Goal: Task Accomplishment & Management: Use online tool/utility

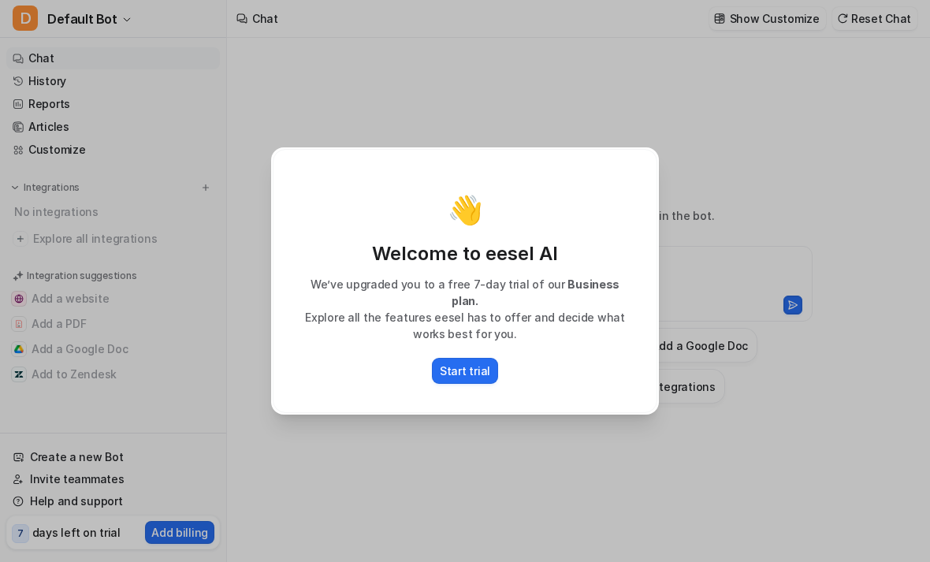
type textarea "**********"
click at [489, 358] on button "Start trial" at bounding box center [465, 371] width 66 height 26
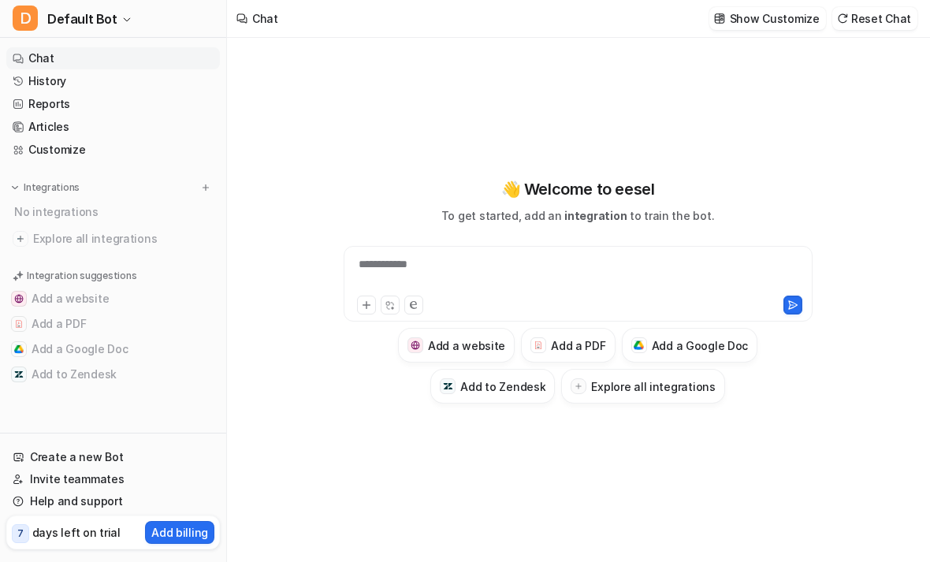
click at [366, 309] on icon at bounding box center [366, 305] width 7 height 7
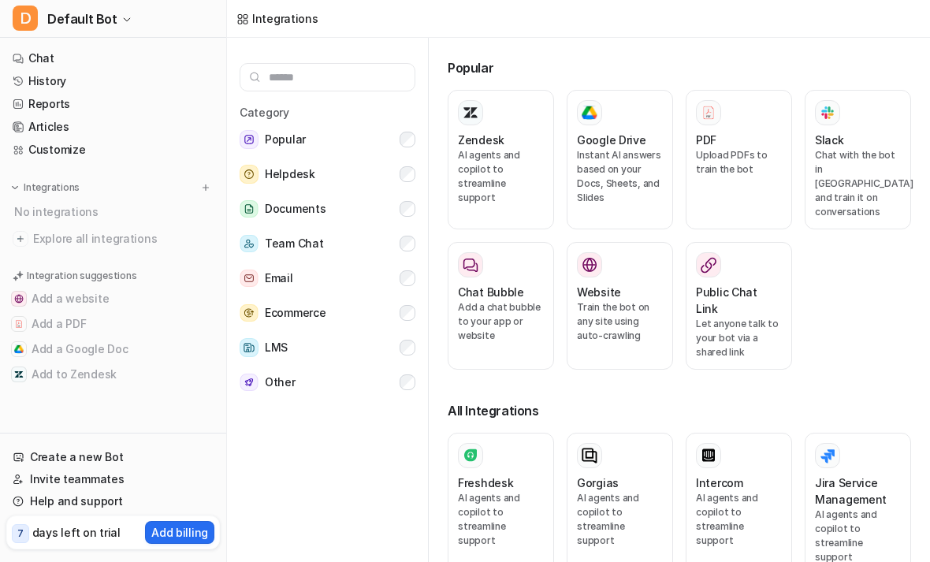
click at [50, 54] on link "Chat" at bounding box center [113, 58] width 214 height 22
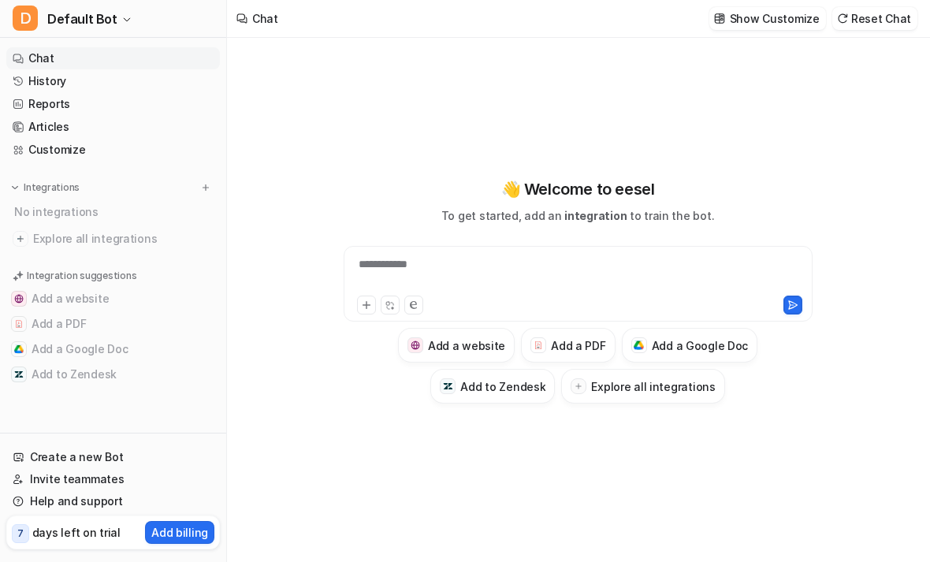
click at [574, 354] on h3 "Add a PDF" at bounding box center [578, 345] width 54 height 17
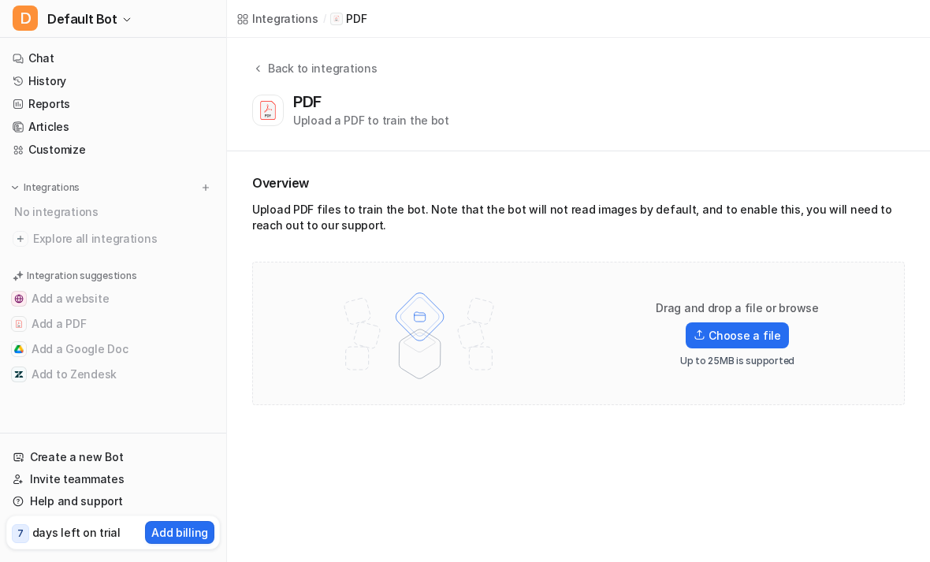
click at [735, 337] on label "Choose a file" at bounding box center [737, 335] width 102 height 26
click at [0, 0] on input "Choose a file" at bounding box center [0, 0] width 0 height 0
click at [738, 344] on label "Choose a file" at bounding box center [737, 335] width 102 height 26
click at [0, 0] on input "Choose a file" at bounding box center [0, 0] width 0 height 0
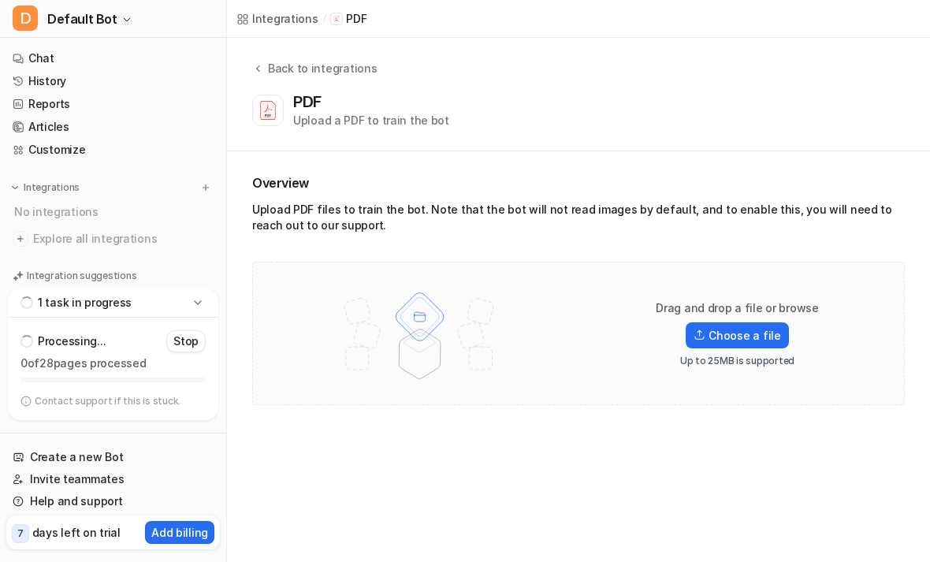
click at [267, 66] on div "Back to integrations" at bounding box center [319, 68] width 113 height 17
click at [301, 80] on button "Back to integrations" at bounding box center [314, 76] width 125 height 32
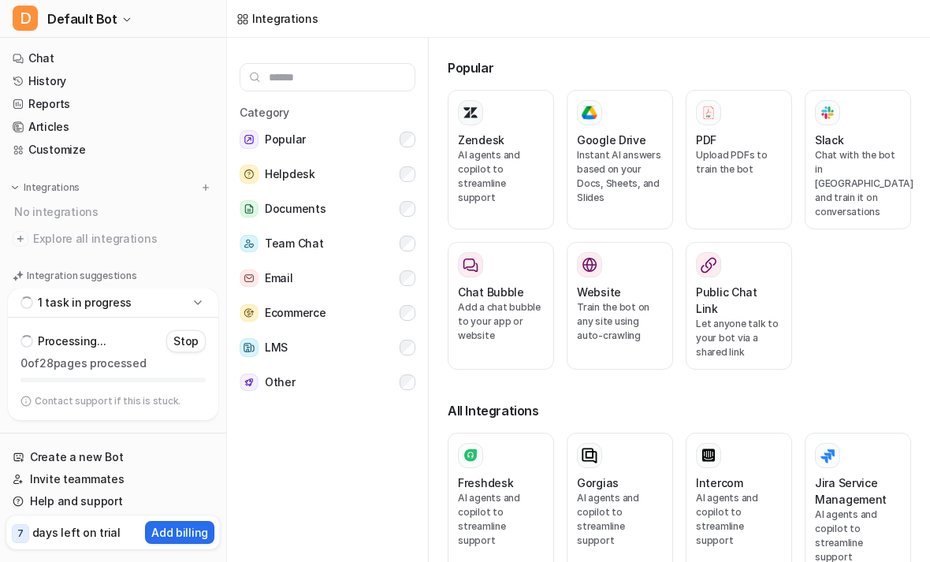
click at [278, 75] on input "text" at bounding box center [328, 77] width 176 height 28
click at [60, 66] on link "Chat" at bounding box center [113, 58] width 214 height 22
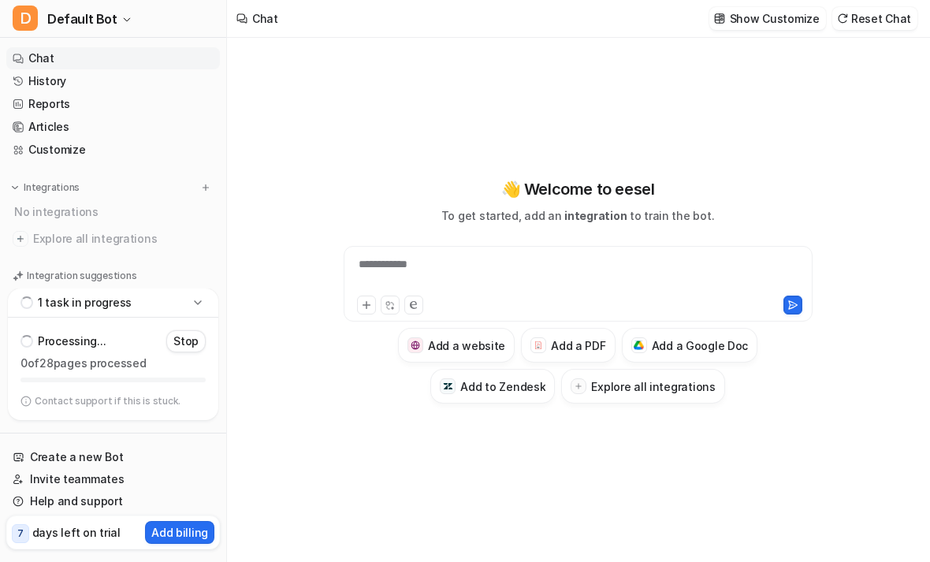
click at [370, 311] on icon at bounding box center [366, 305] width 11 height 11
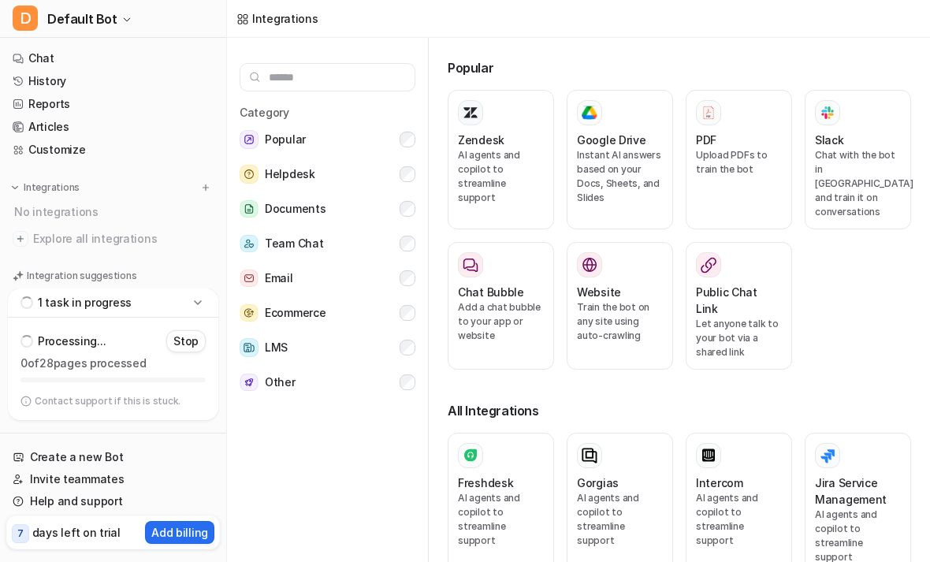
click at [390, 328] on button "Ecommerce" at bounding box center [328, 313] width 176 height 32
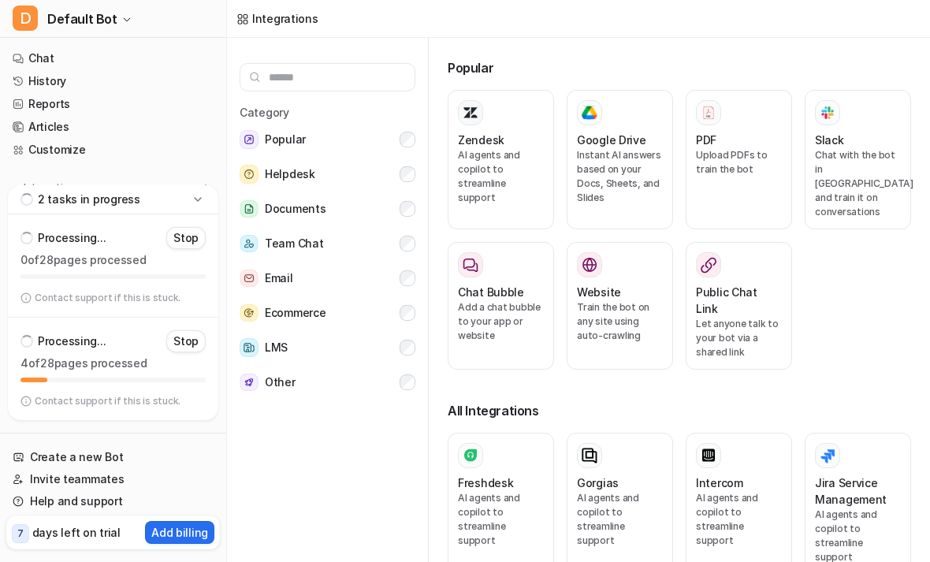
click at [371, 210] on button "Documents" at bounding box center [328, 209] width 176 height 32
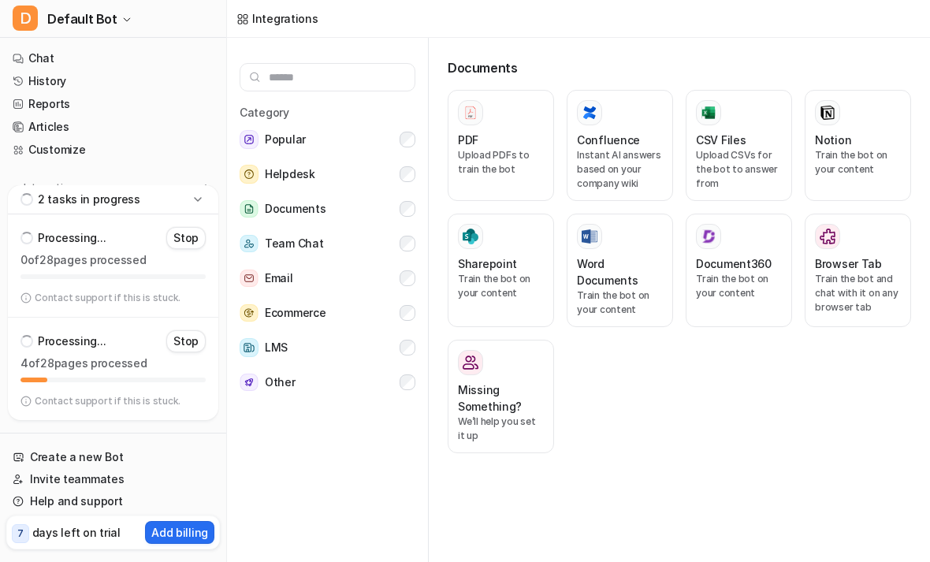
click at [488, 152] on p "Upload PDFs to train the bot" at bounding box center [501, 162] width 86 height 28
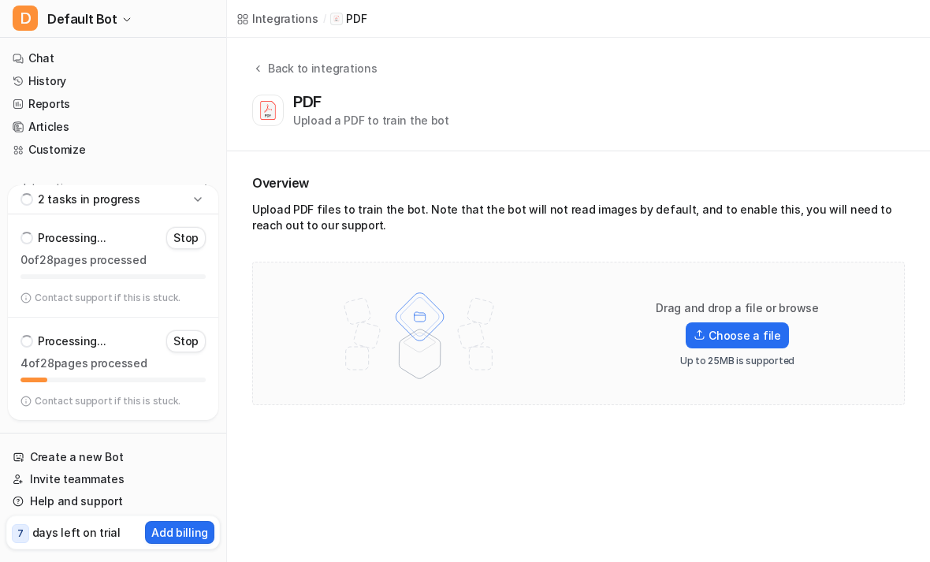
click at [52, 57] on link "Chat" at bounding box center [113, 58] width 214 height 22
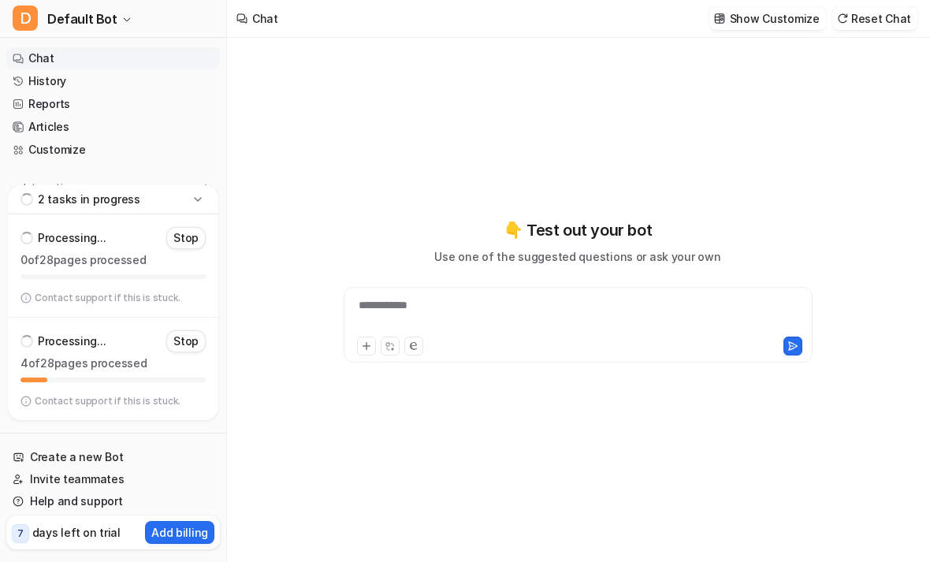
click at [198, 196] on icon at bounding box center [198, 200] width 16 height 16
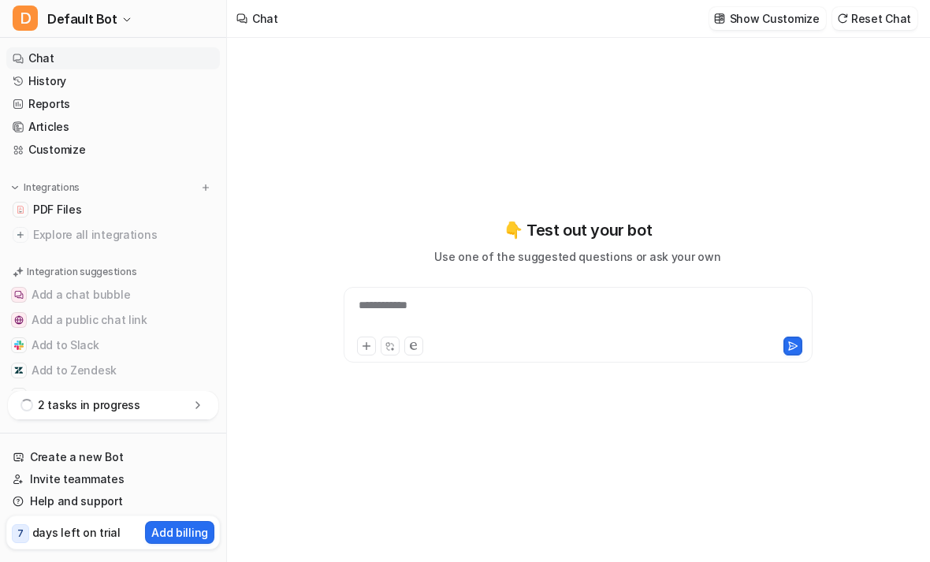
click at [155, 409] on div "2 tasks in progress" at bounding box center [113, 405] width 210 height 29
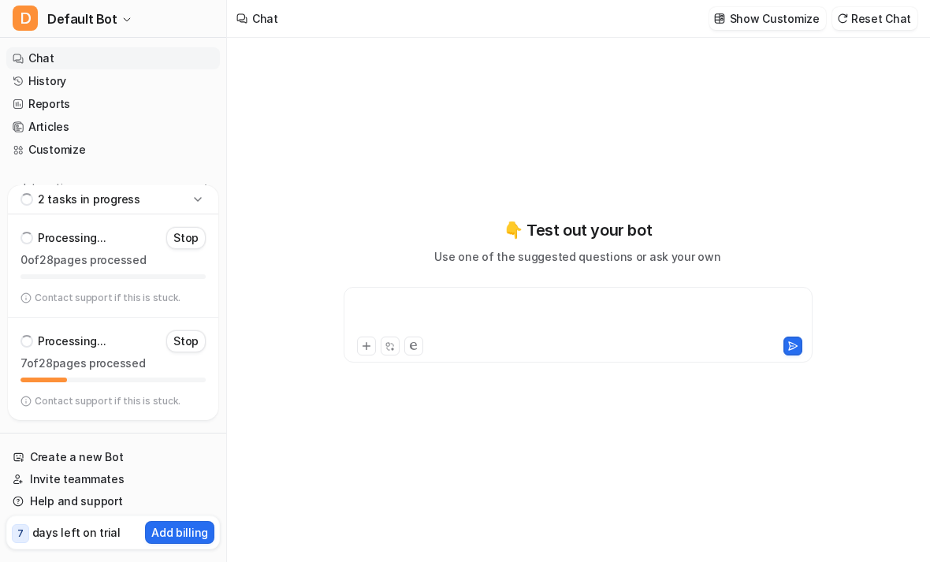
paste div
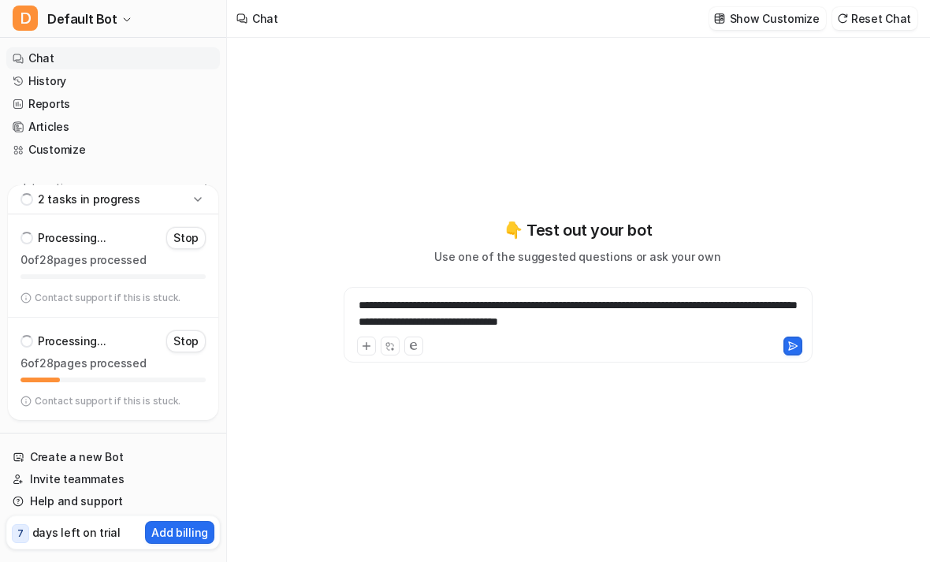
click at [789, 355] on button at bounding box center [792, 346] width 19 height 19
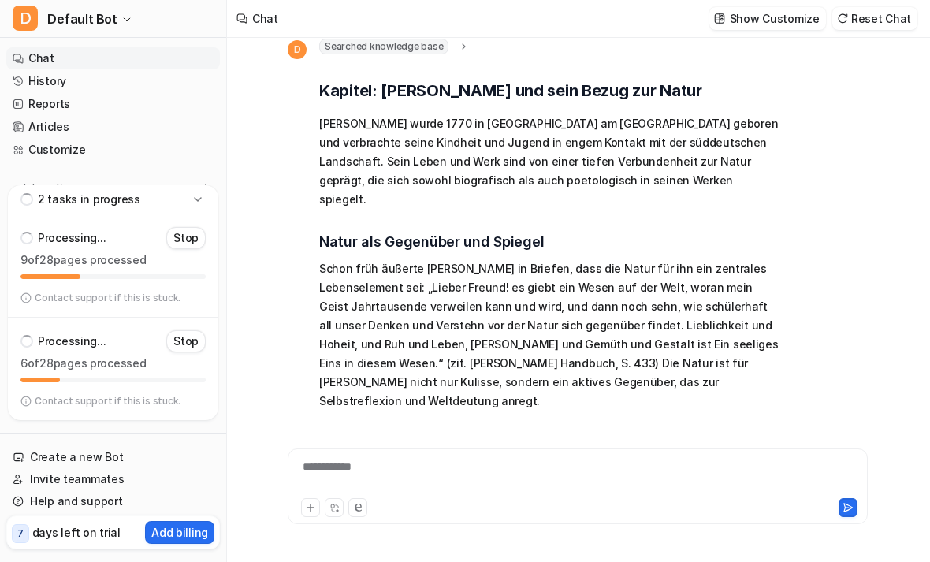
click at [92, 28] on span "Default Bot" at bounding box center [82, 19] width 70 height 22
click at [80, 122] on link "Settings" at bounding box center [126, 119] width 218 height 26
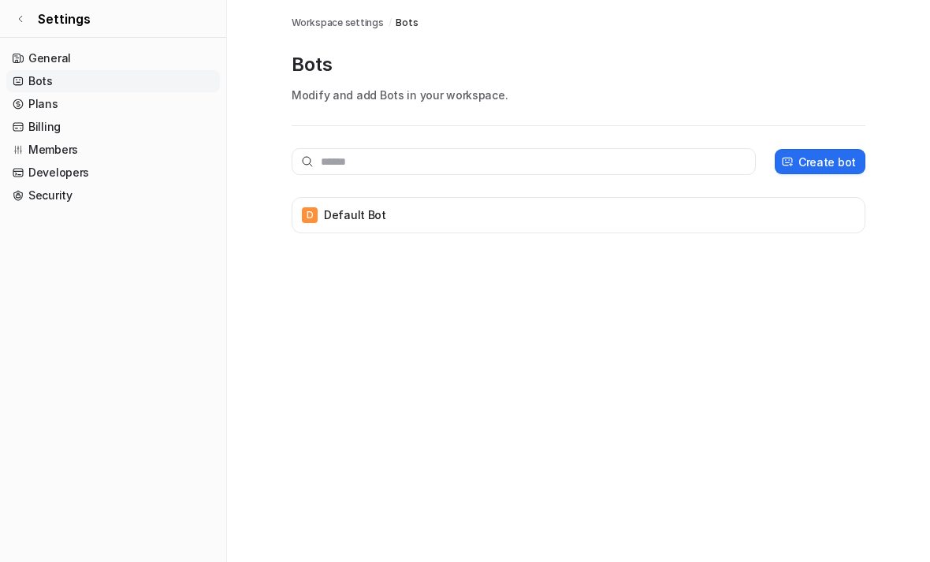
click at [71, 28] on link "Settings" at bounding box center [113, 19] width 226 height 38
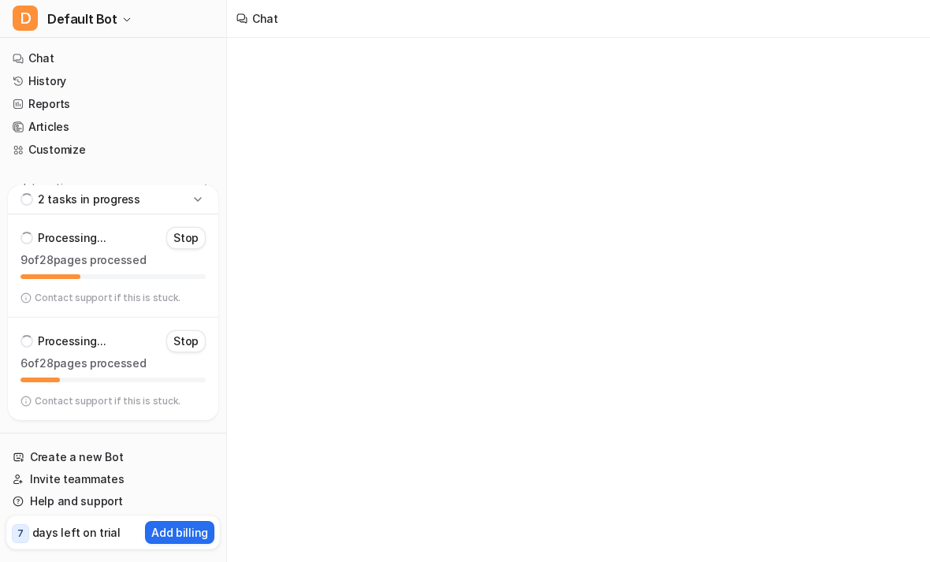
click at [60, 15] on span "Default Bot" at bounding box center [82, 19] width 70 height 22
